Goal: Task Accomplishment & Management: Use online tool/utility

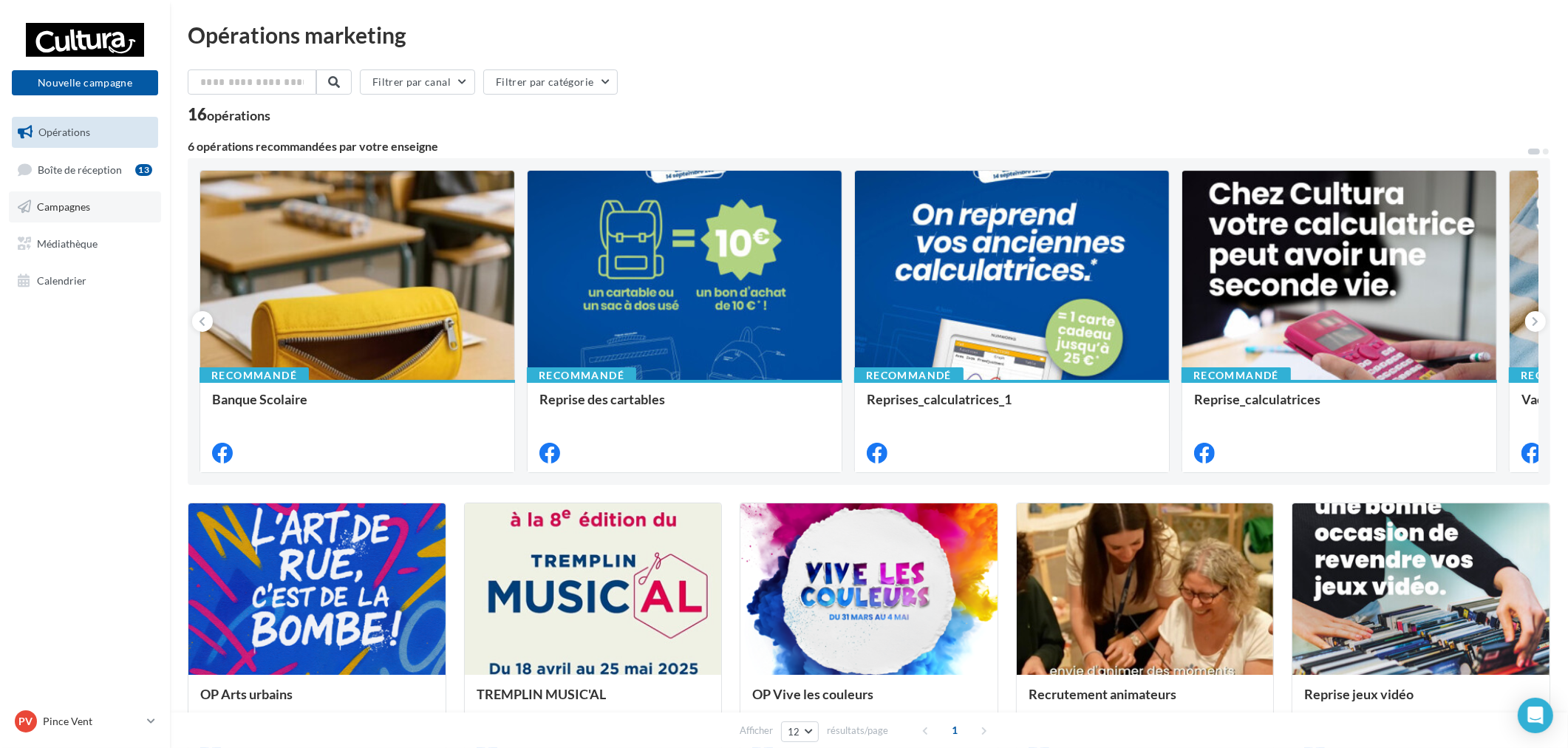
click at [57, 208] on span "Campagnes" at bounding box center [64, 207] width 53 height 12
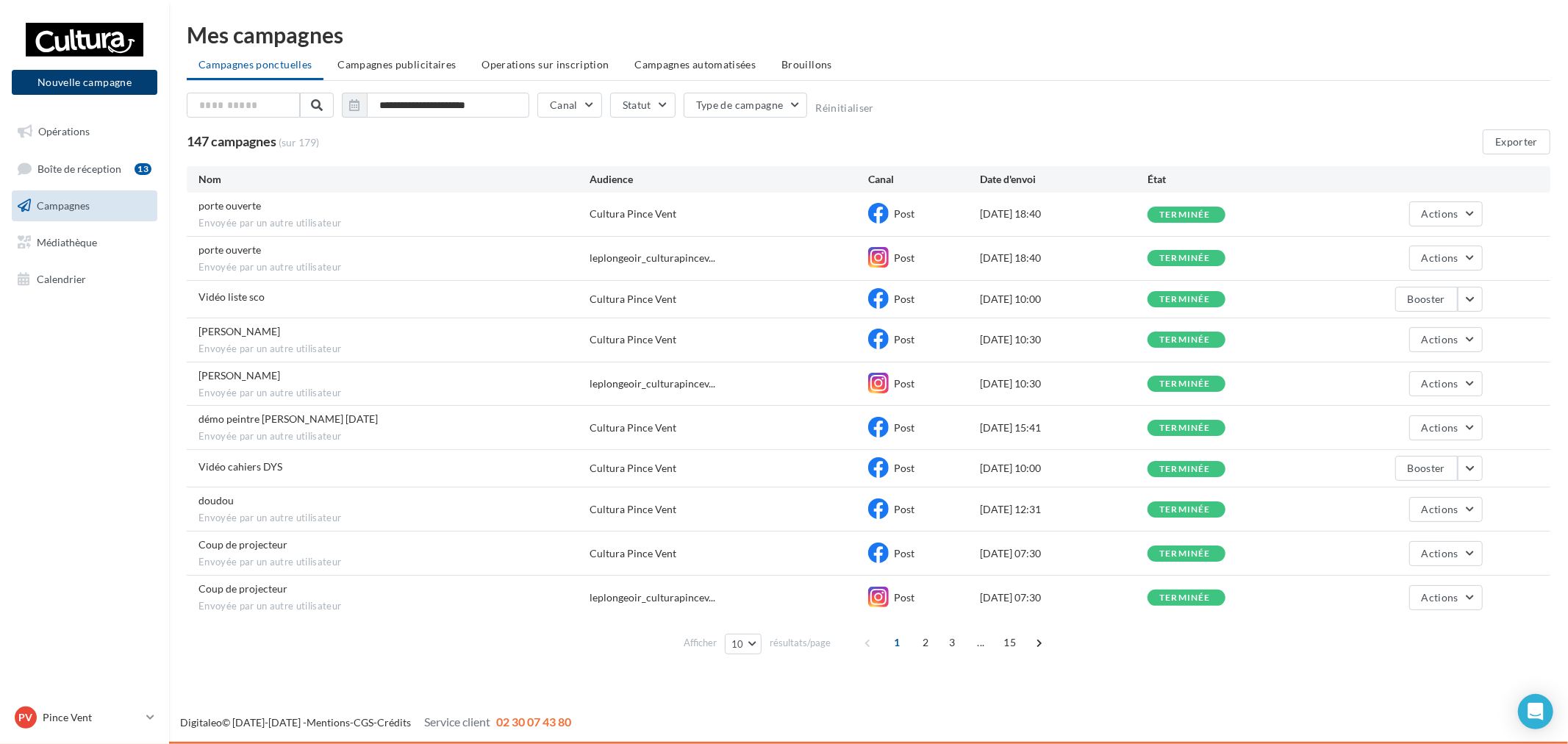
click at [122, 77] on button "Nouvelle campagne" at bounding box center [84, 82] width 146 height 25
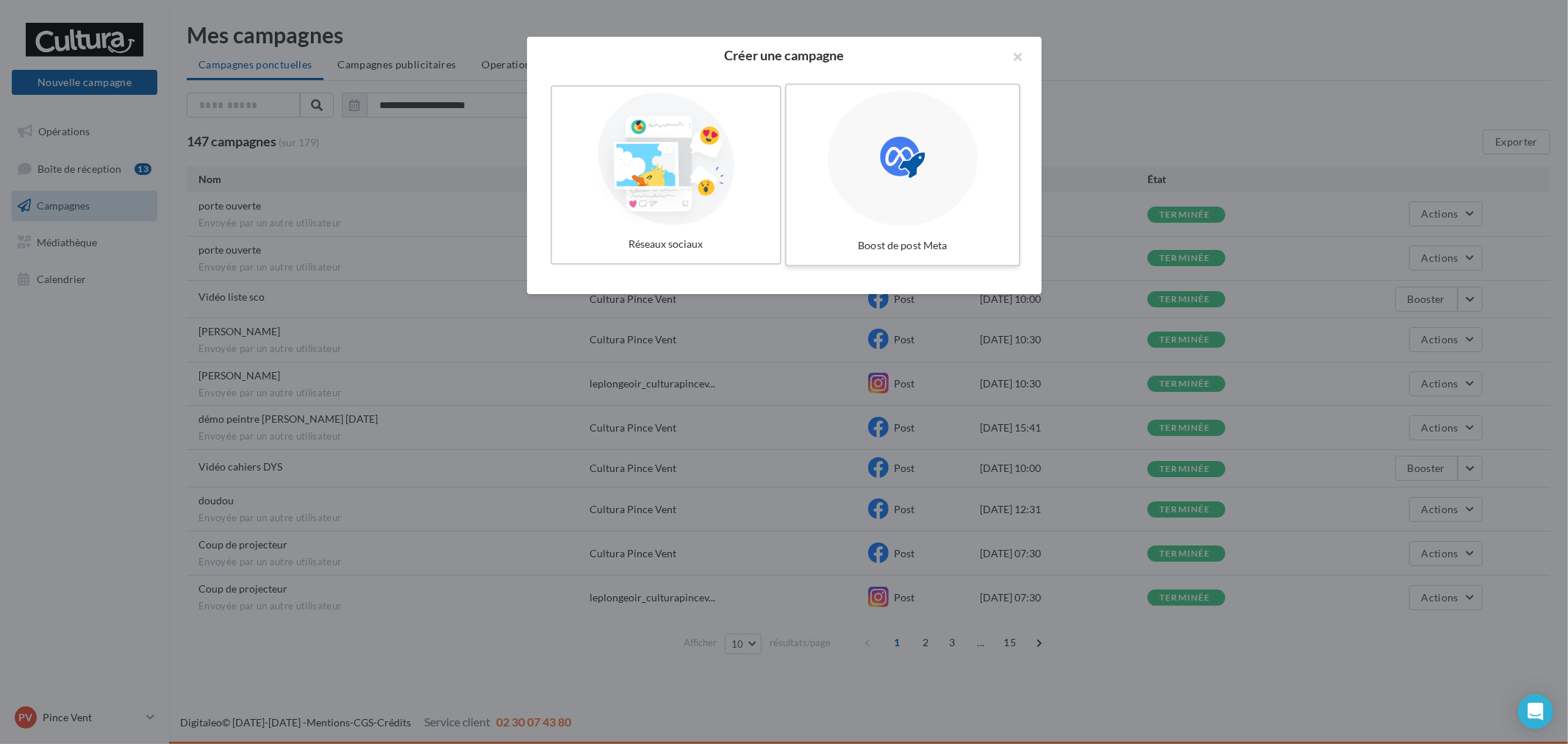
drag, startPoint x: 917, startPoint y: 213, endPoint x: 924, endPoint y: 217, distance: 8.1
click at [920, 212] on div at bounding box center [902, 159] width 150 height 135
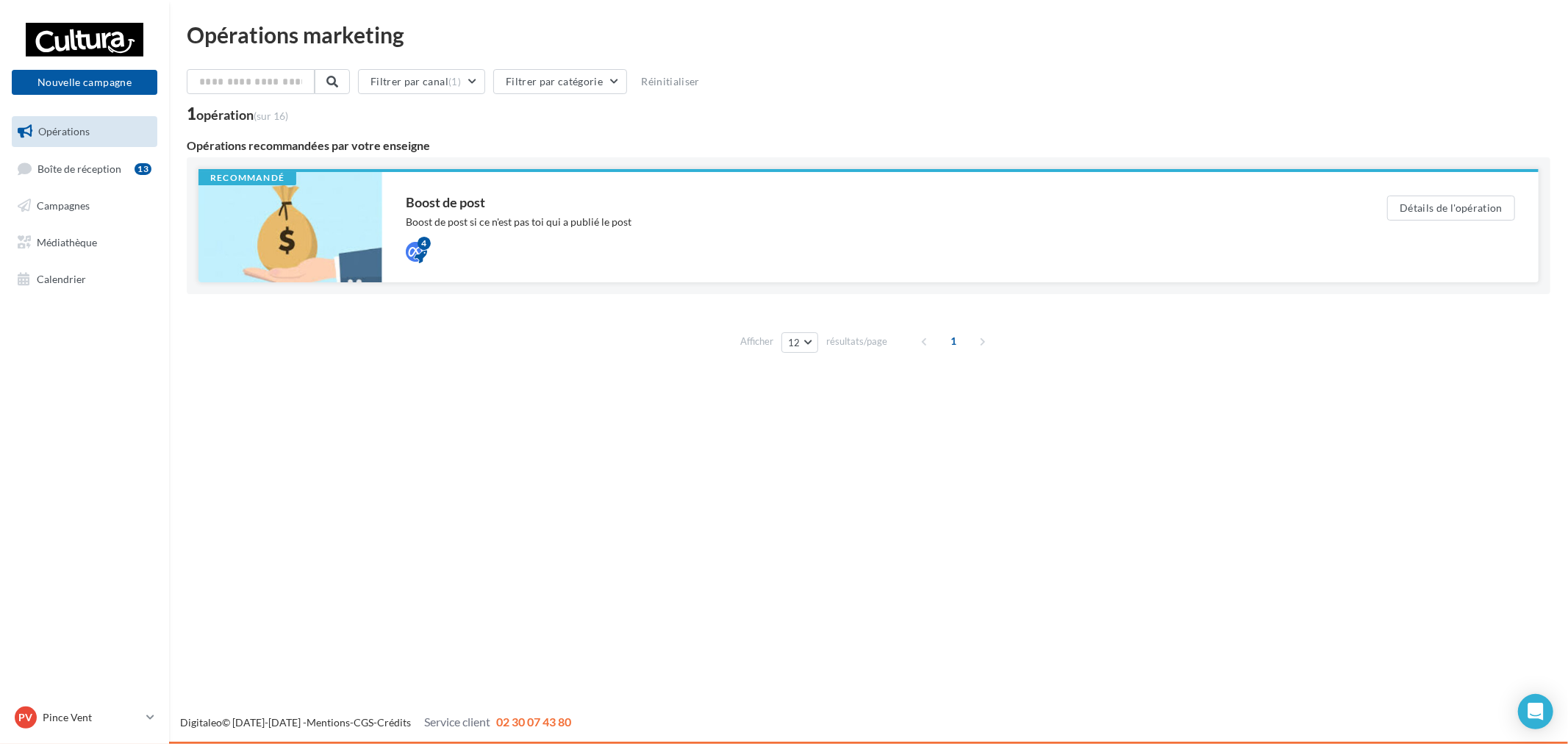
click at [1168, 271] on div "Boost de post Boost de post si ce n'est pas toi qui a publié le post 4" at bounding box center [873, 227] width 981 height 110
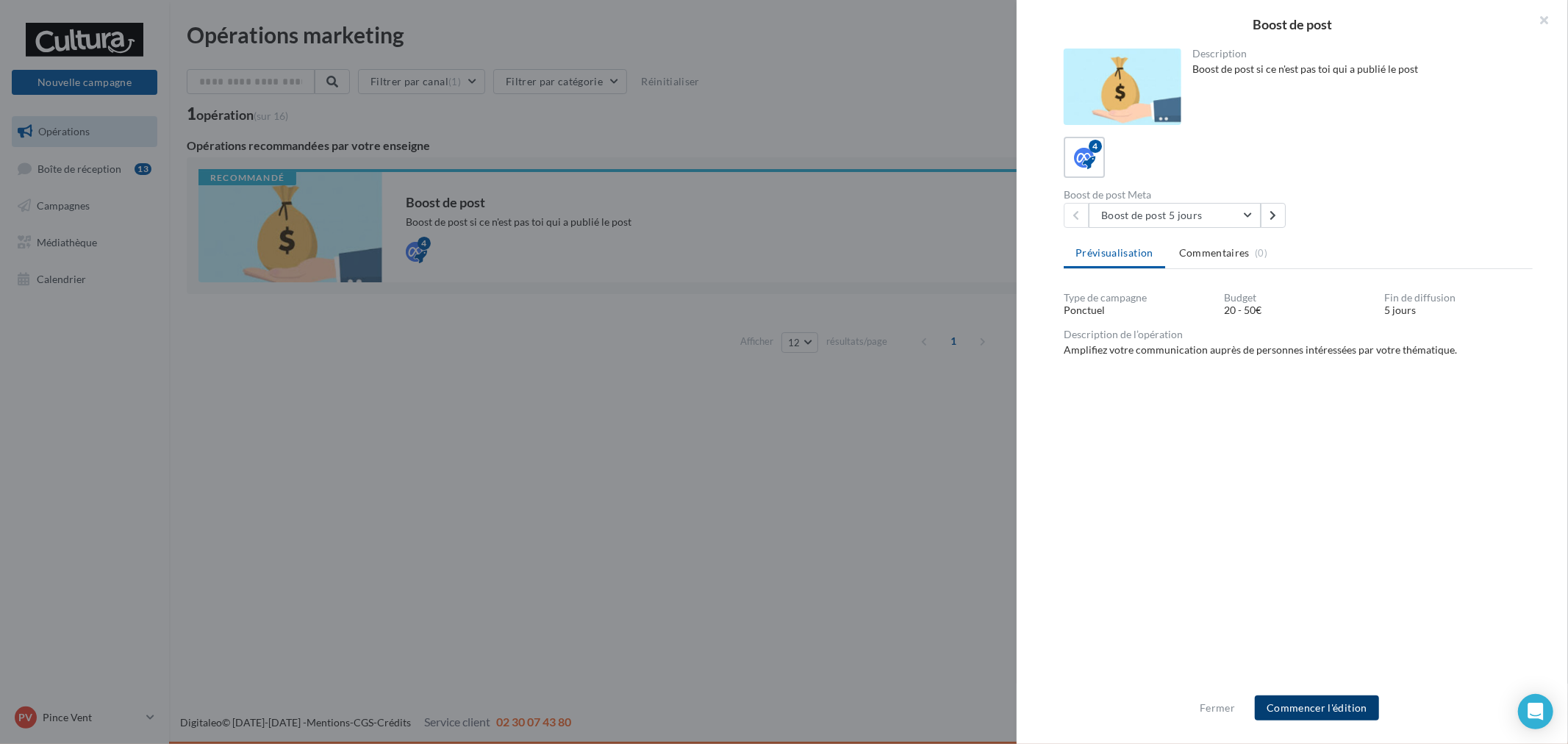
click at [1331, 711] on button "Commencer l'édition" at bounding box center [1316, 708] width 124 height 25
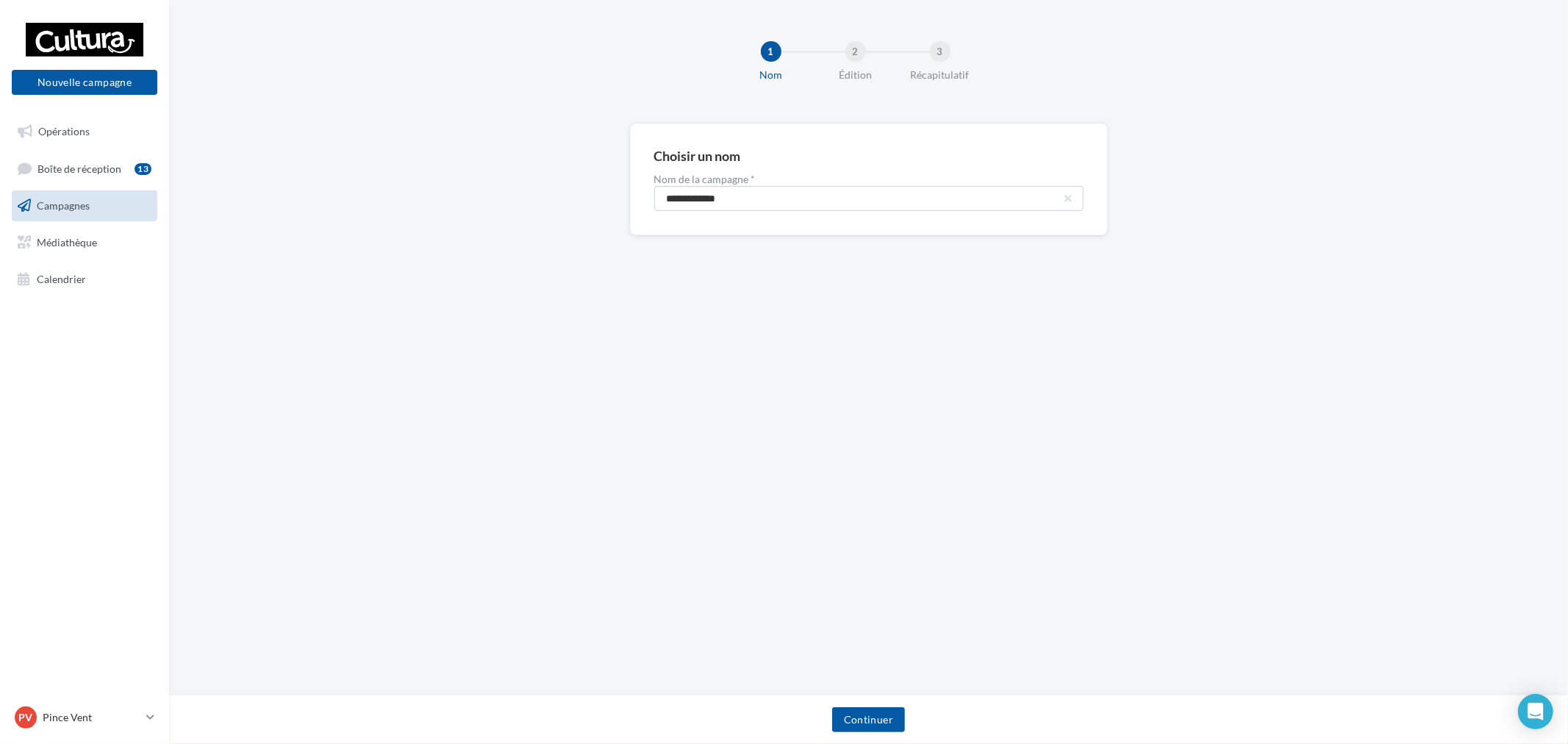
click at [840, 182] on label "Nom de la campagne *" at bounding box center [869, 179] width 429 height 11
click at [834, 191] on input "**********" at bounding box center [869, 199] width 429 height 25
paste input "****"
type input "**********"
click at [879, 720] on button "Continuer" at bounding box center [868, 719] width 73 height 25
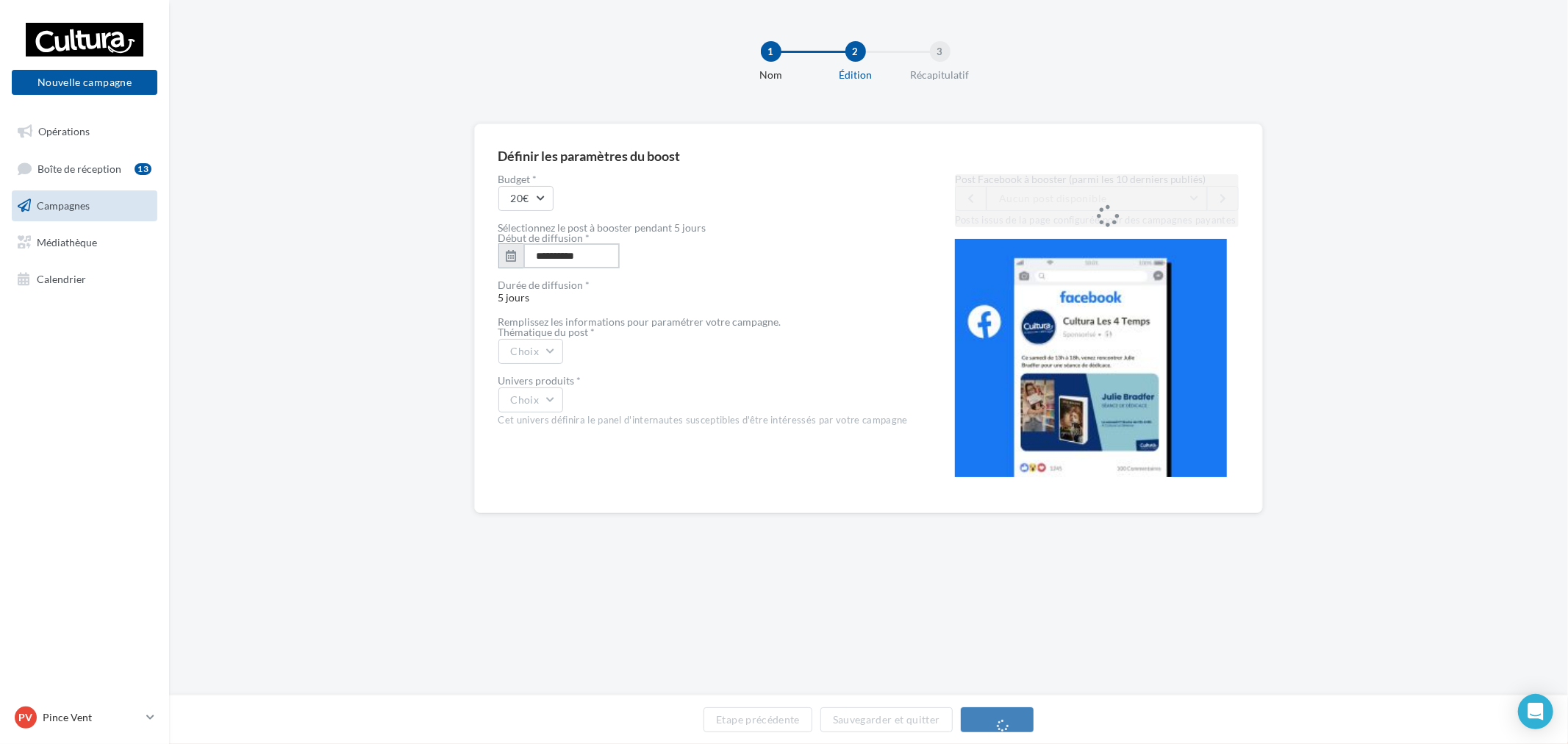
click at [568, 266] on input "**********" at bounding box center [572, 256] width 97 height 25
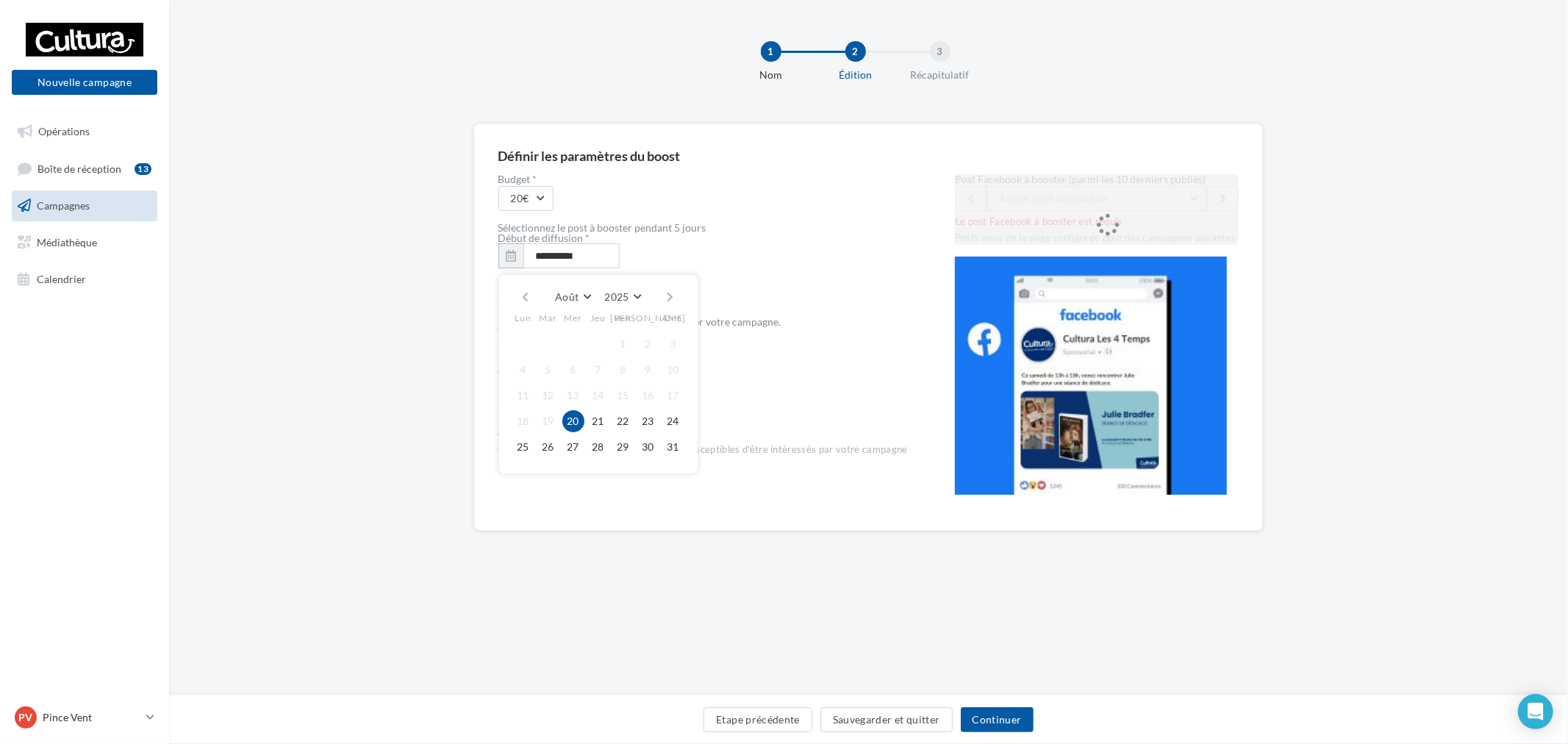
click at [582, 428] on button "20" at bounding box center [573, 421] width 22 height 22
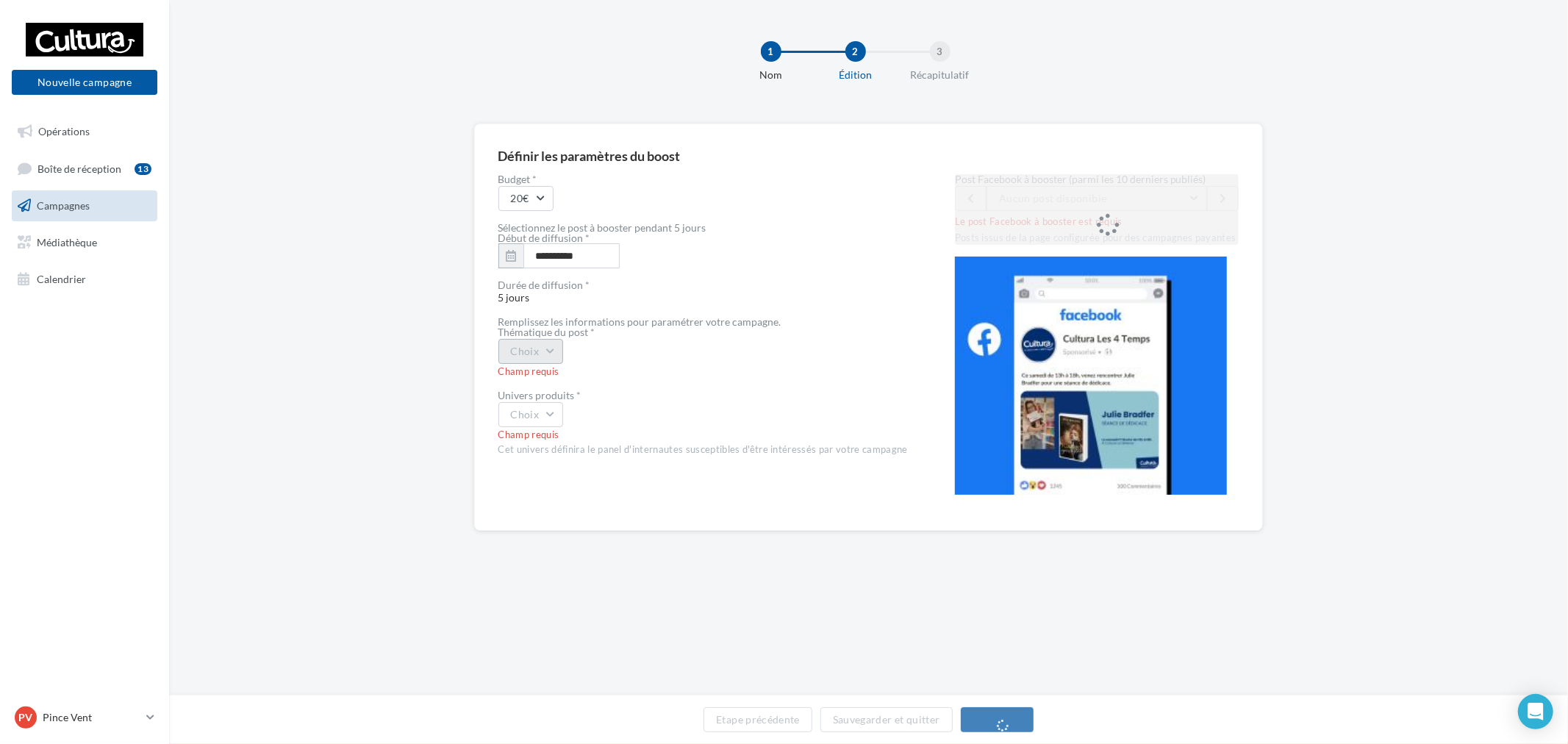
click at [505, 349] on button "Choix" at bounding box center [531, 351] width 65 height 25
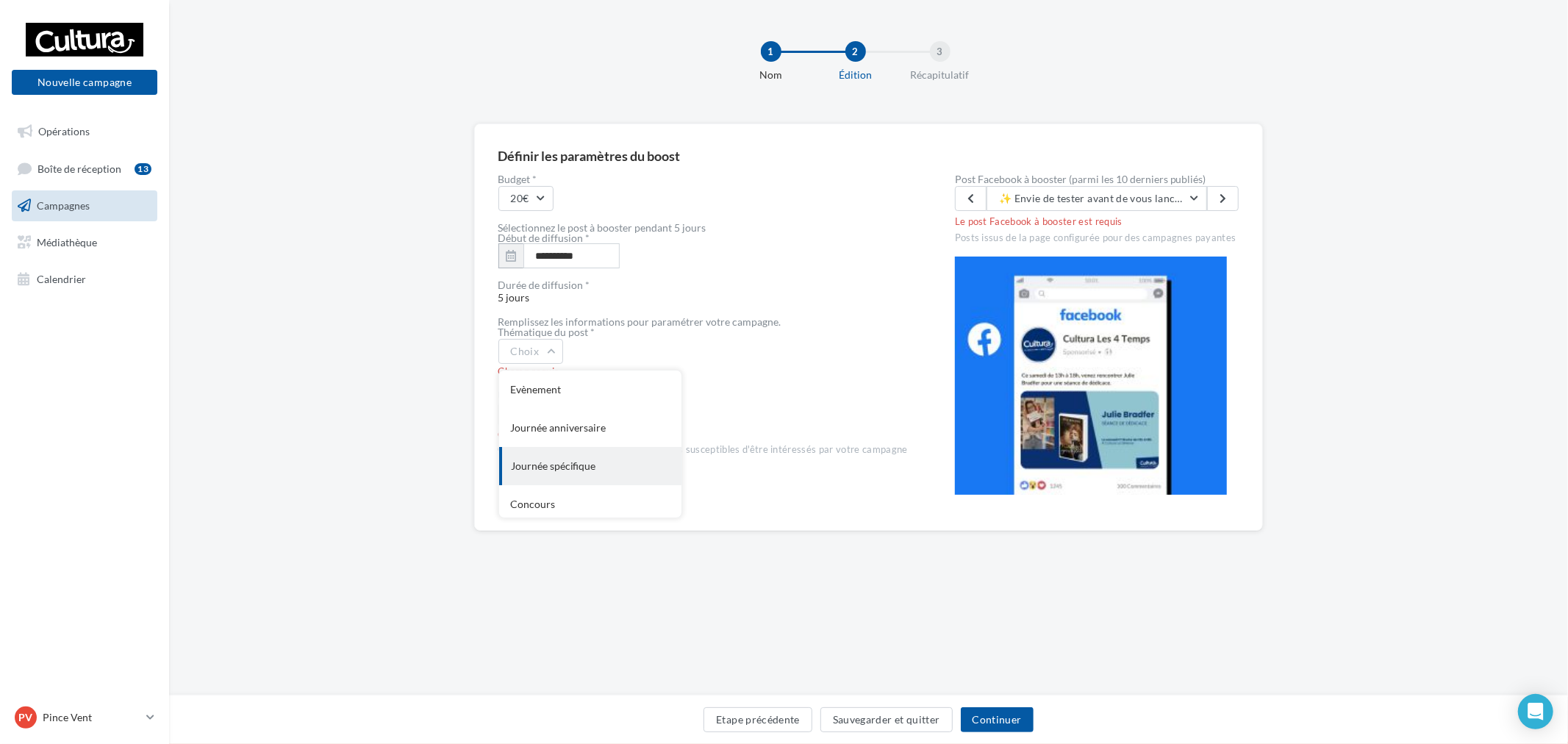
click at [616, 456] on div "Journée spécifique" at bounding box center [590, 465] width 182 height 38
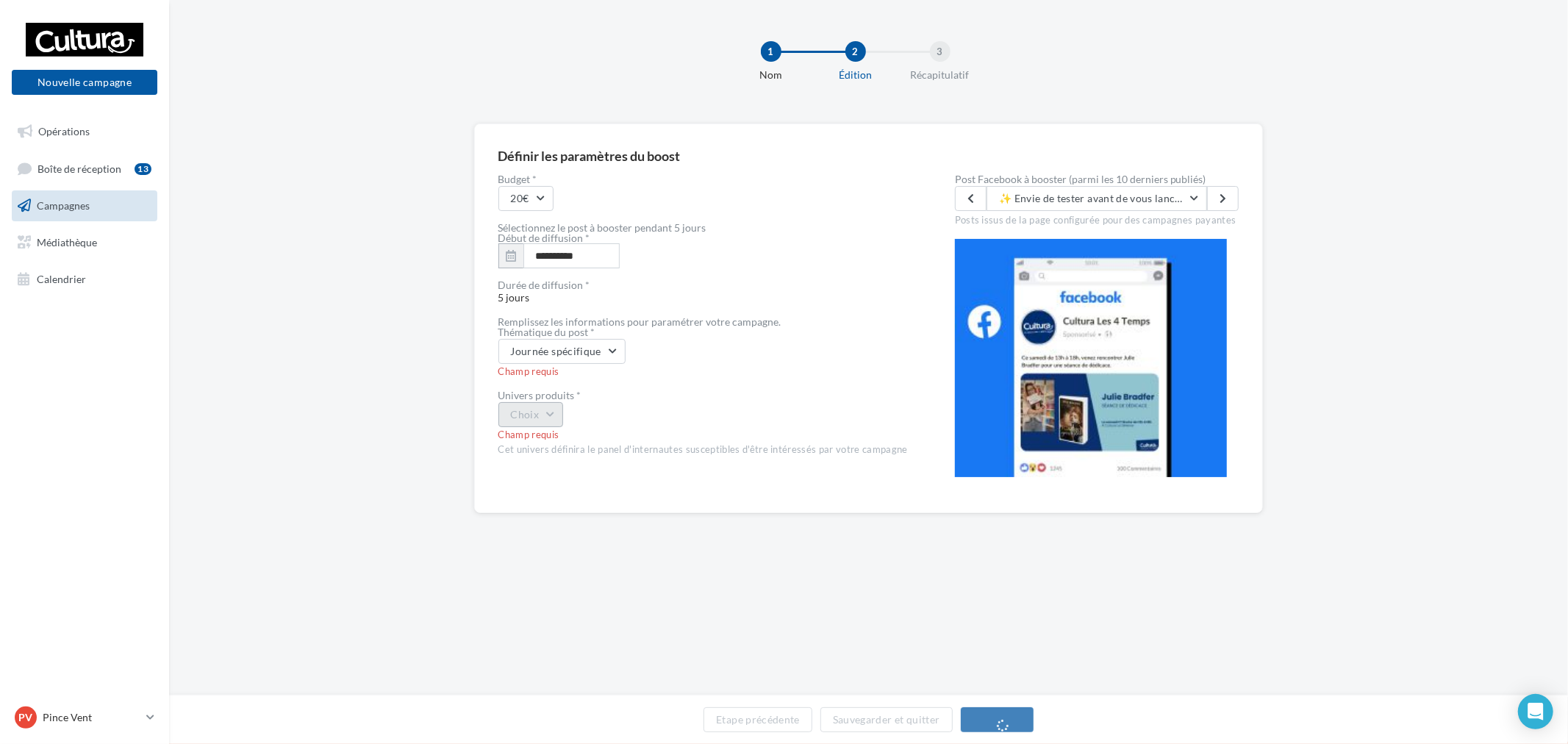
click at [563, 414] on button "Choix" at bounding box center [531, 414] width 65 height 25
click at [581, 552] on div "Loisirs créatifs" at bounding box center [590, 552] width 182 height 38
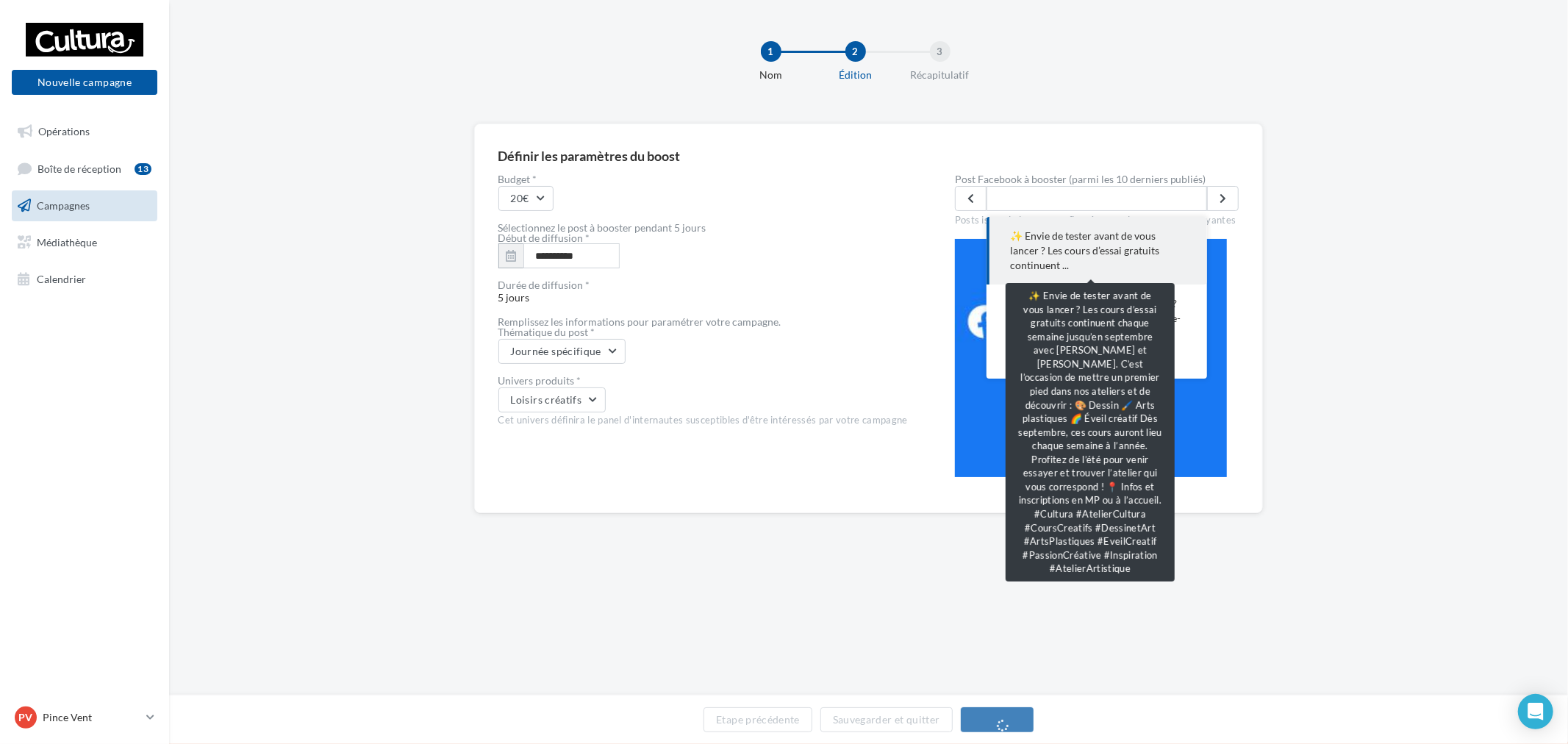
click at [1105, 262] on span "✨ Envie de tester avant de vous lancer ? Les cours d’essai gratuits continuent …" at bounding box center [1097, 251] width 173 height 44
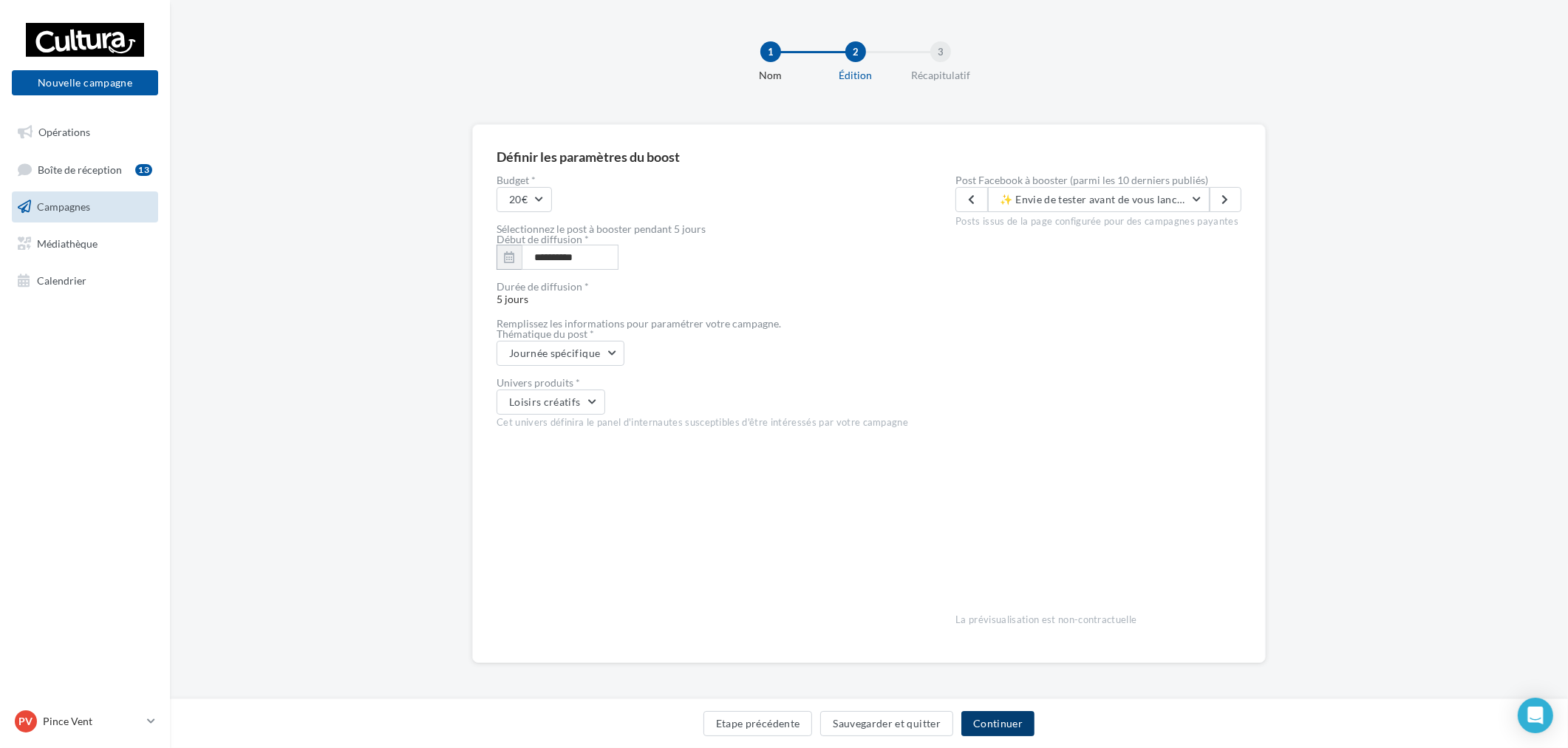
click at [1000, 713] on button "Continuer" at bounding box center [998, 723] width 73 height 25
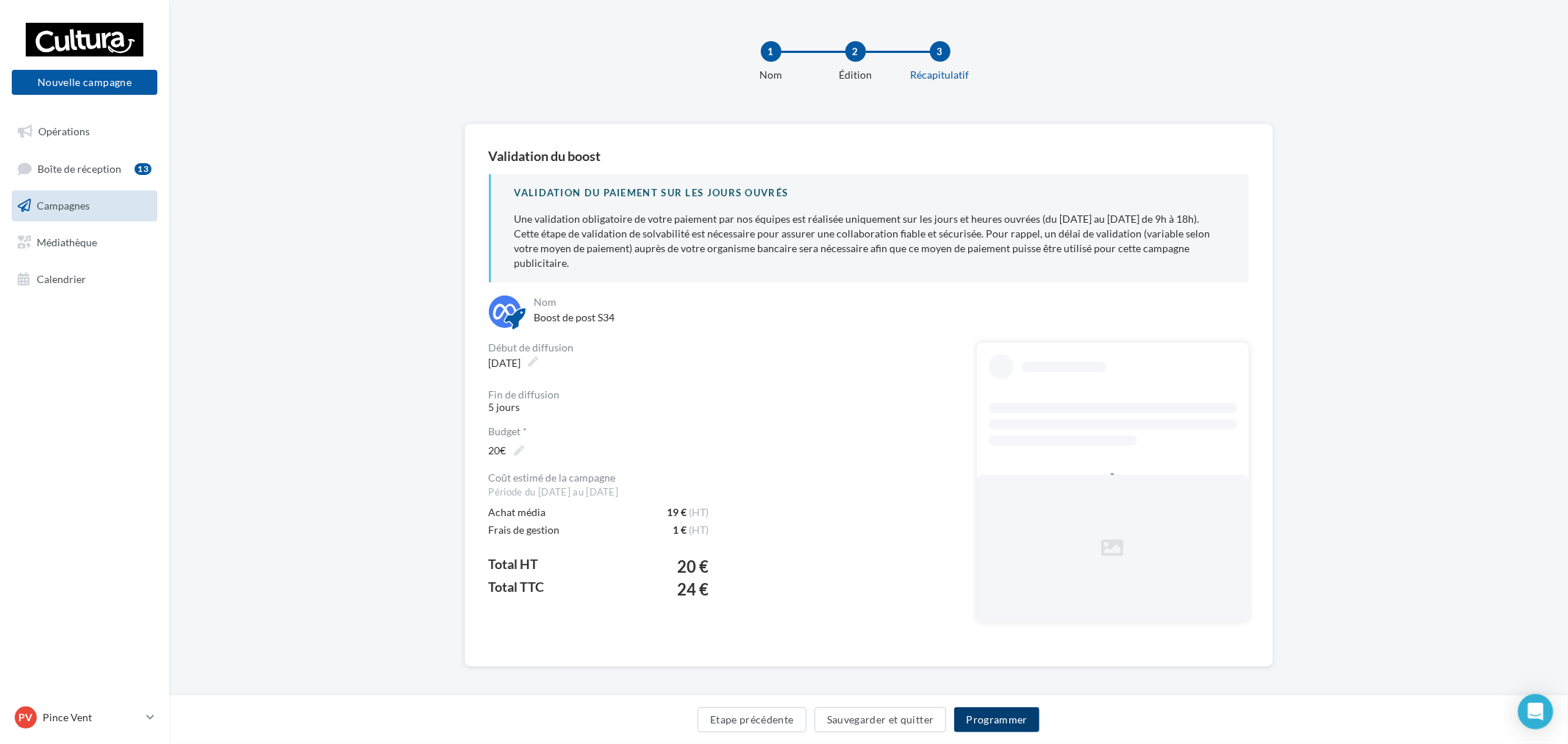
click at [989, 711] on button "Programmer" at bounding box center [996, 719] width 85 height 25
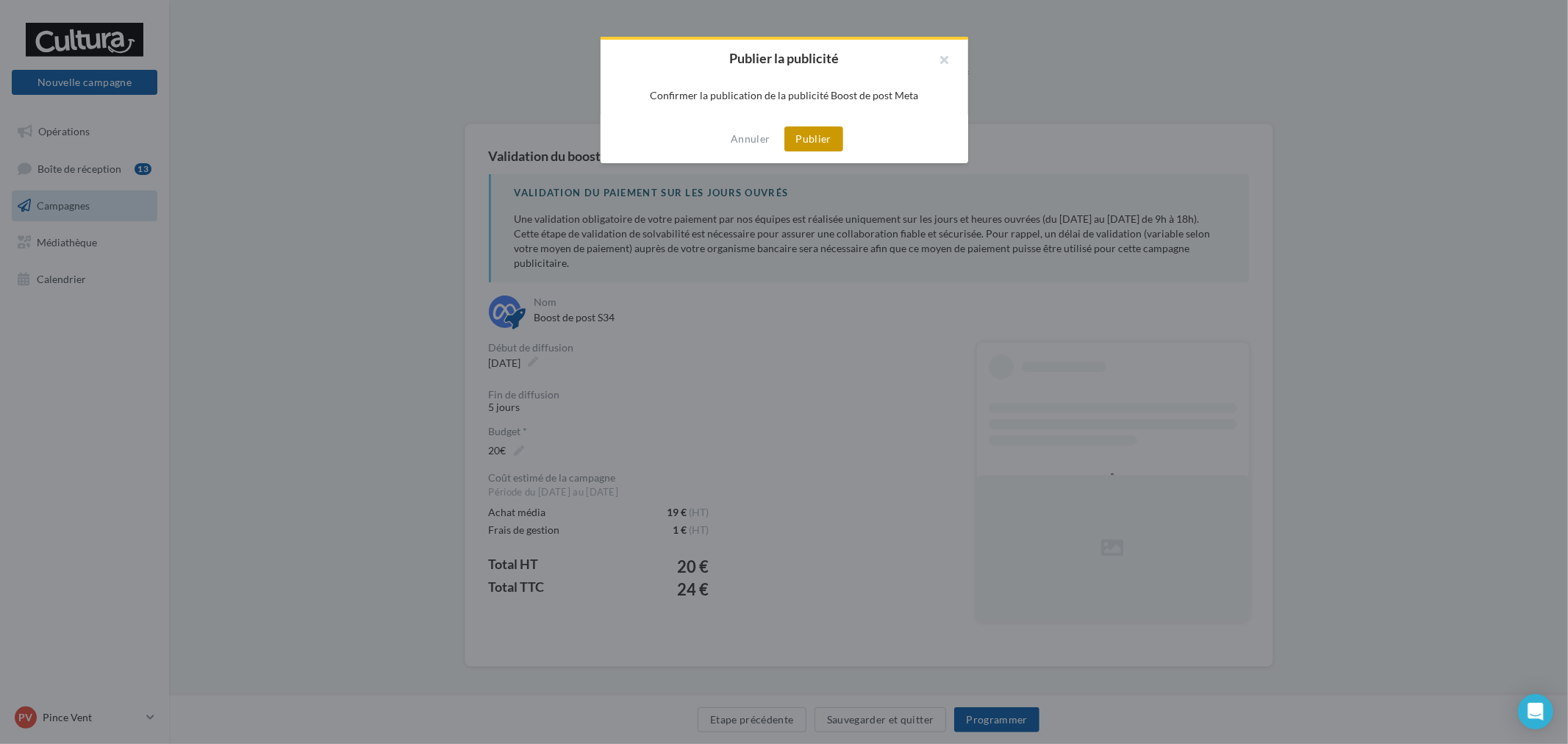
click at [823, 137] on button "Publier" at bounding box center [813, 139] width 59 height 25
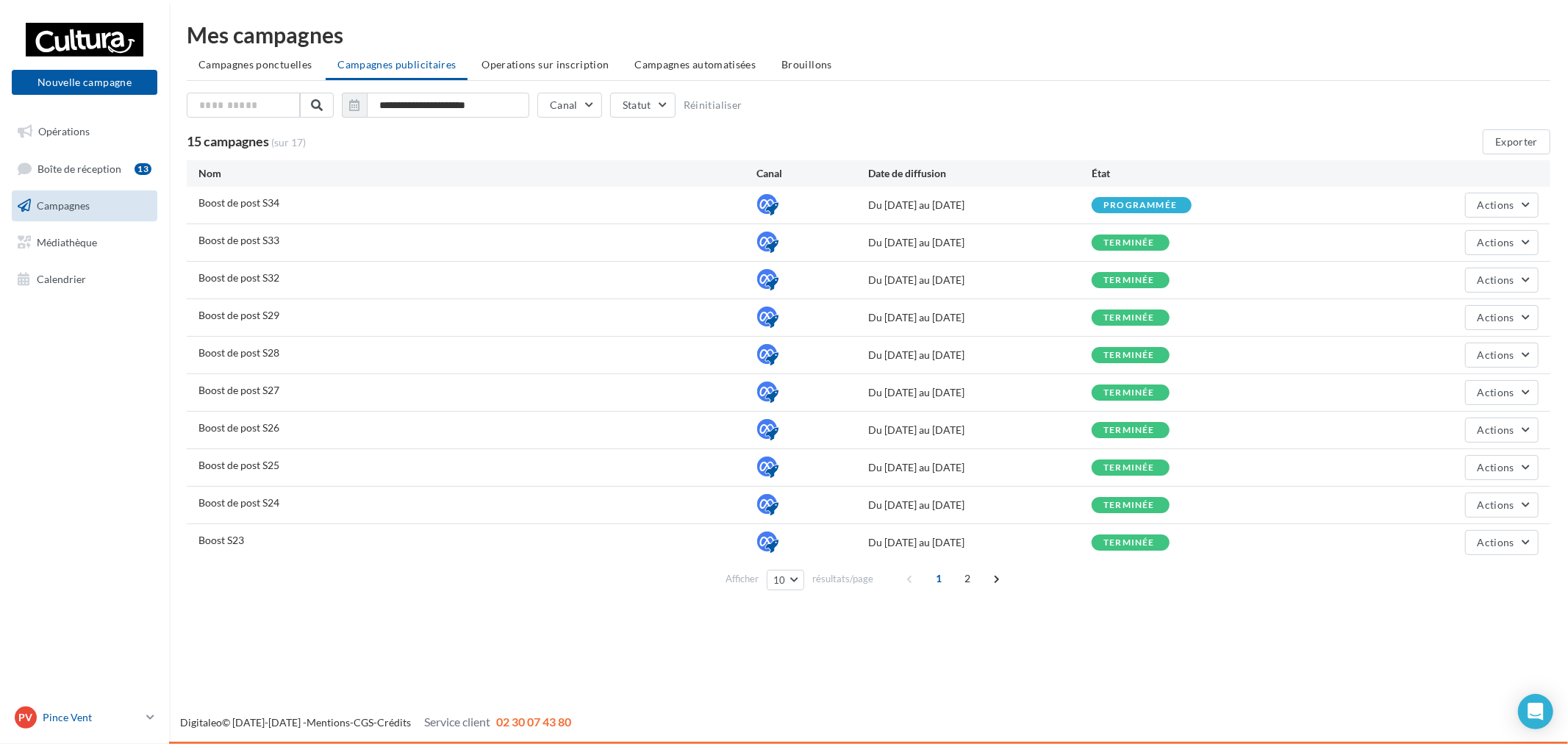
click at [123, 713] on p "Pince Vent" at bounding box center [91, 718] width 98 height 15
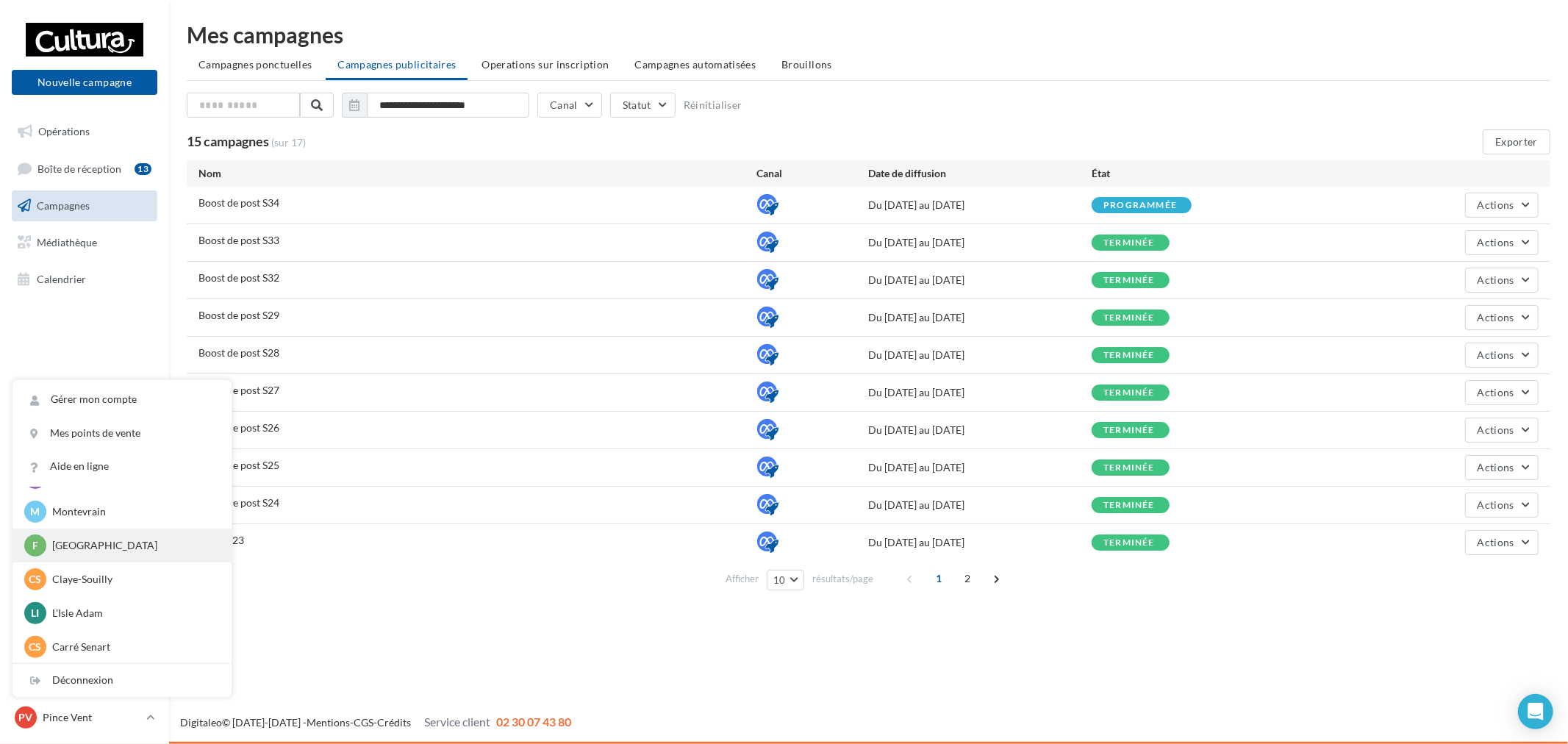
scroll to position [101, 0]
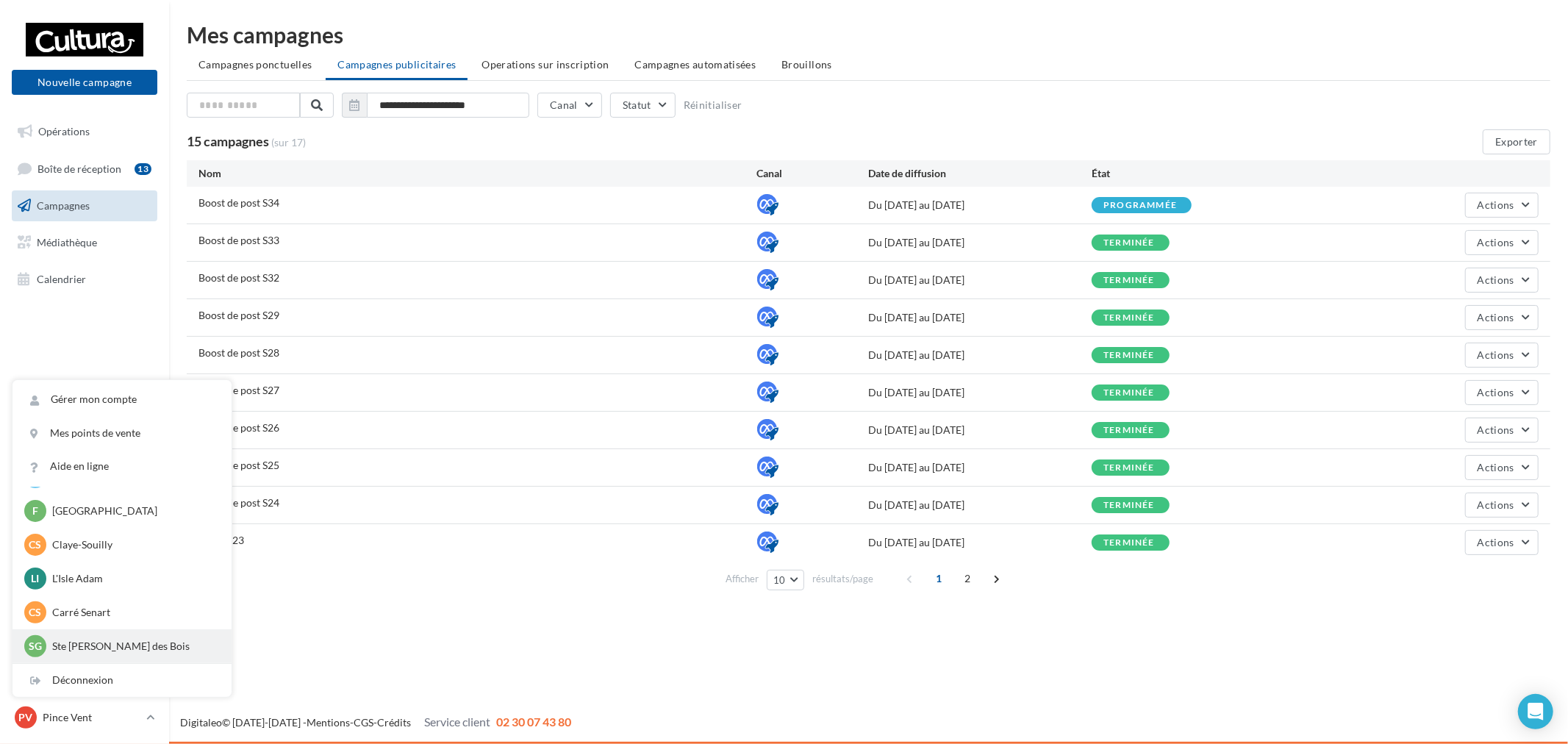
click at [122, 639] on p "Ste Geneviève des Bois" at bounding box center [133, 646] width 162 height 15
